Goal: Transaction & Acquisition: Subscribe to service/newsletter

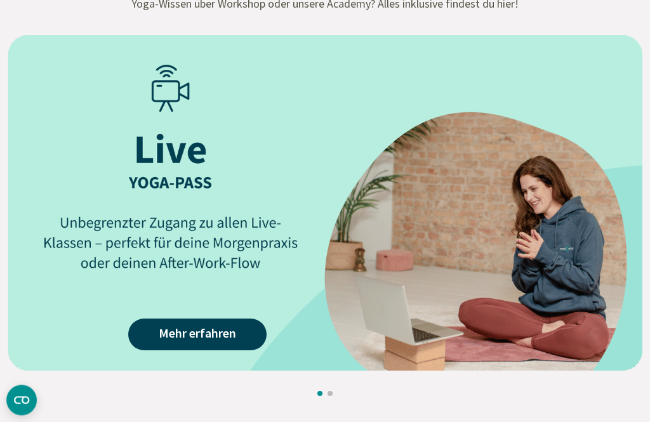
scroll to position [1625, 0]
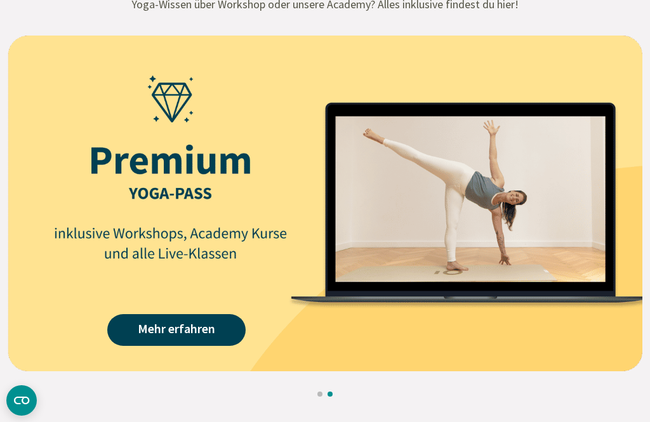
click at [590, 330] on img at bounding box center [325, 204] width 635 height 336
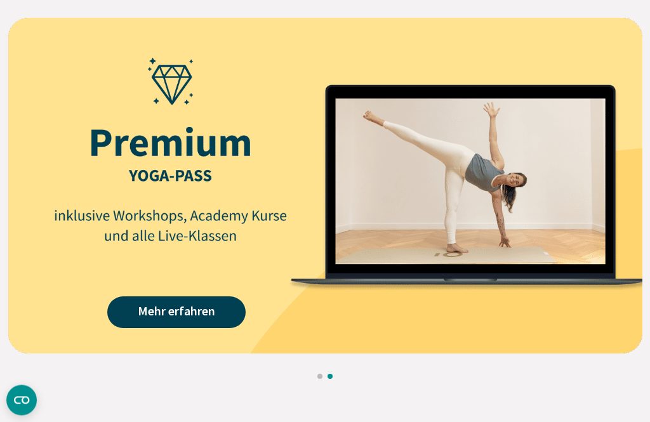
scroll to position [1643, 0]
click at [206, 304] on link "Mehr erfahren" at bounding box center [176, 312] width 138 height 32
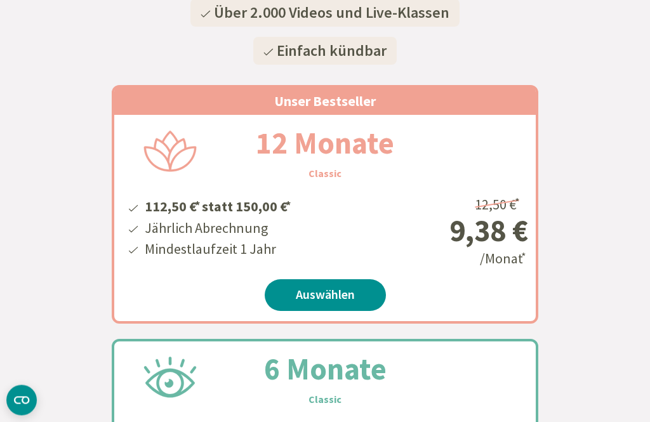
scroll to position [258, 0]
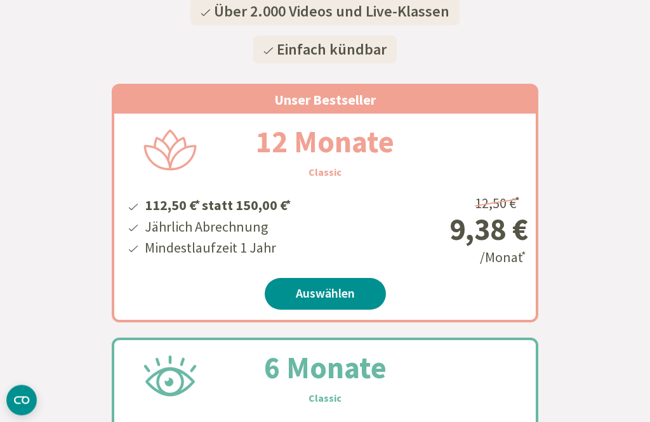
click at [343, 293] on link "Auswählen" at bounding box center [325, 295] width 121 height 32
